Goal: Information Seeking & Learning: Learn about a topic

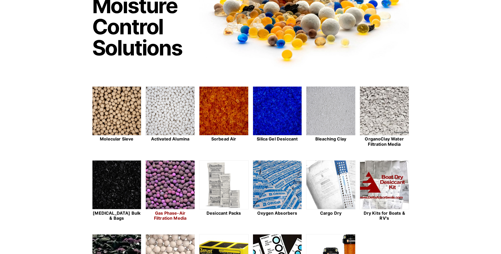
scroll to position [79, 0]
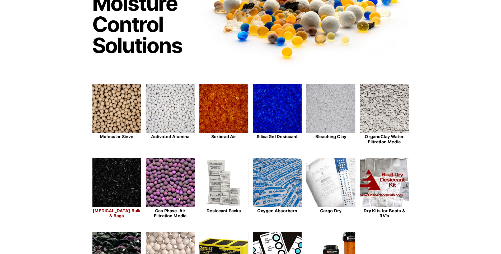
click at [128, 190] on img at bounding box center [116, 182] width 49 height 49
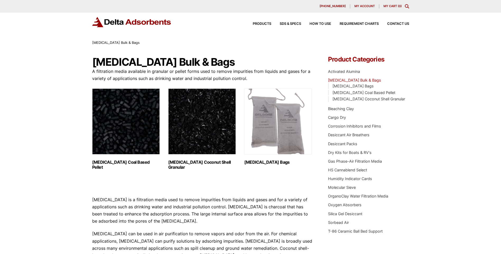
click at [195, 126] on img "Visit product category Activated Carbon Coconut Shell Granular" at bounding box center [202, 121] width 68 height 66
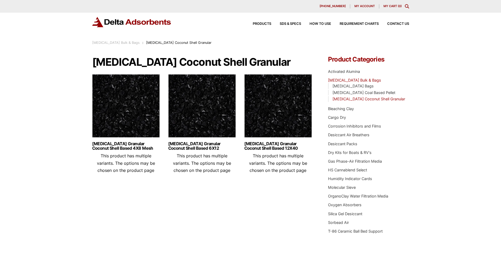
click at [141, 116] on img at bounding box center [126, 107] width 68 height 66
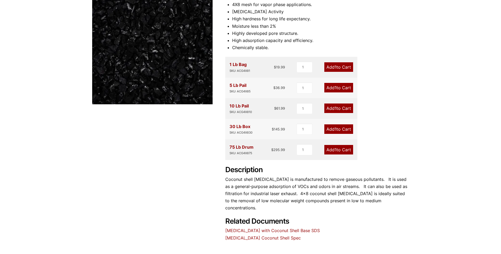
scroll to position [106, 0]
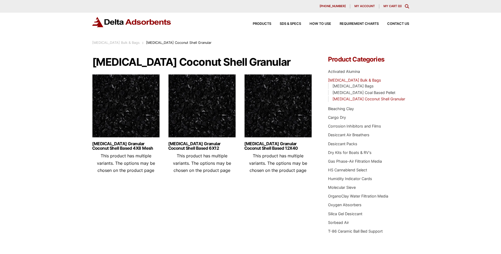
click at [204, 127] on img at bounding box center [202, 107] width 68 height 66
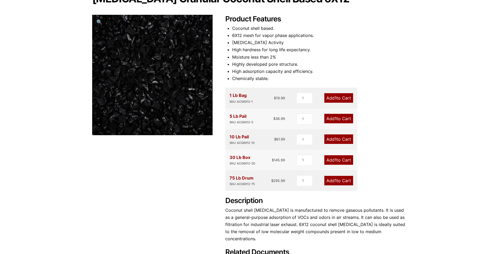
scroll to position [53, 0]
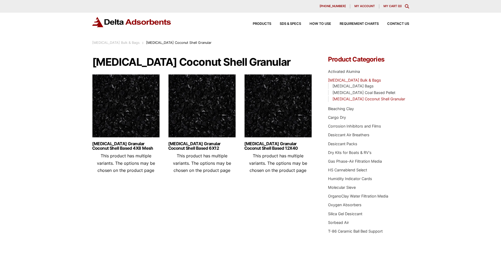
click at [297, 108] on img at bounding box center [278, 107] width 68 height 66
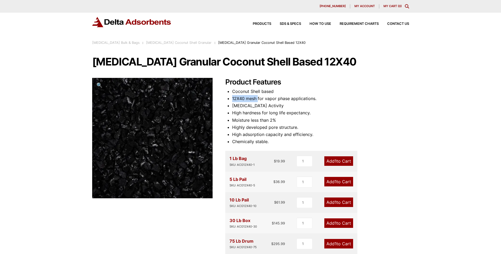
drag, startPoint x: 233, startPoint y: 100, endPoint x: 258, endPoint y: 99, distance: 24.8
click at [258, 99] on li "12X40 mesh for vapor phase applications." at bounding box center [320, 98] width 177 height 7
drag, startPoint x: 258, startPoint y: 99, endPoint x: 248, endPoint y: 97, distance: 9.8
click at [408, 126] on li "Highly developed pore structure." at bounding box center [320, 127] width 177 height 7
click at [420, 73] on div "Our website has detected that you are using an outdated browser that will preve…" at bounding box center [250, 228] width 501 height 456
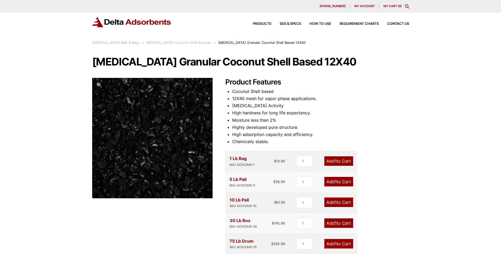
click at [465, 111] on div "Our website has detected that you are using an outdated browser that will preve…" at bounding box center [250, 228] width 501 height 456
